Goal: Register for event/course

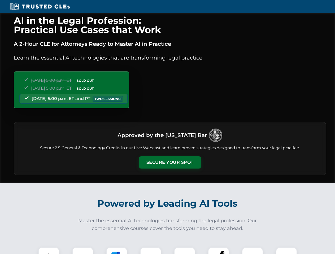
click at [170, 163] on button "Secure Your Spot" at bounding box center [170, 163] width 62 height 12
click at [49, 251] on img at bounding box center [48, 257] width 15 height 15
